Goal: Transaction & Acquisition: Download file/media

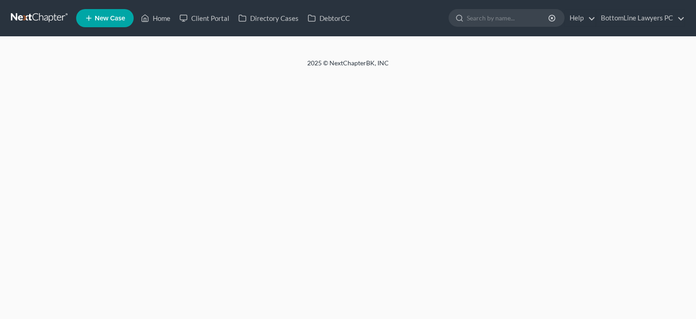
select select "29"
select select "4"
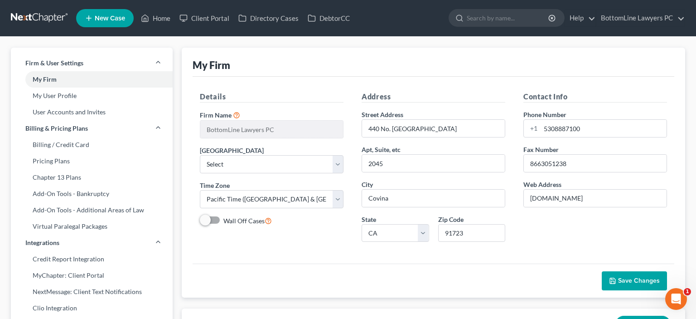
click at [44, 19] on link at bounding box center [40, 18] width 58 height 16
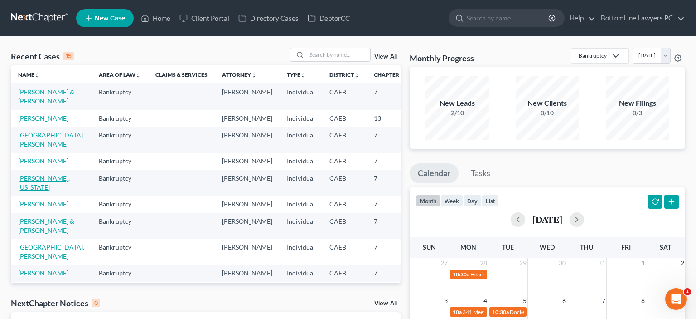
click at [33, 191] on link "[PERSON_NAME], [US_STATE]" at bounding box center [44, 182] width 52 height 17
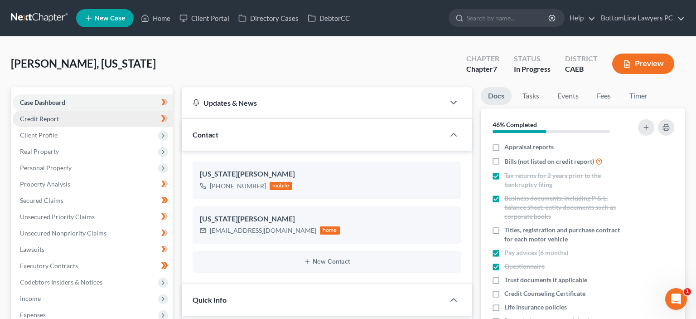
scroll to position [436, 0]
click at [49, 120] on span "Credit Report" at bounding box center [39, 119] width 39 height 8
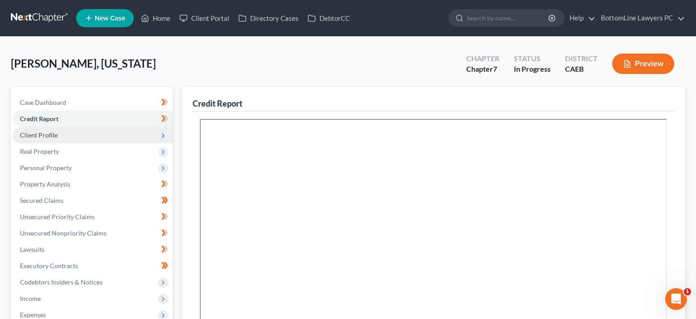
click at [58, 133] on span "Client Profile" at bounding box center [93, 135] width 160 height 16
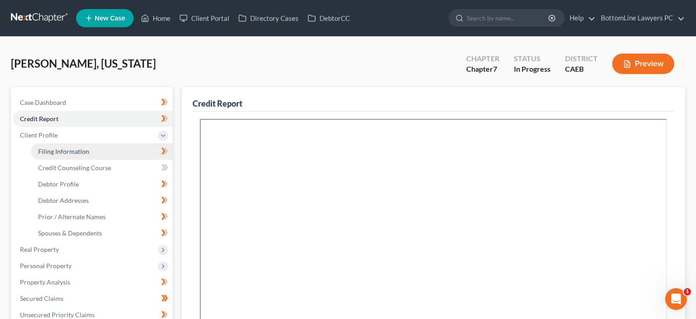
click at [75, 149] on span "Filing Information" at bounding box center [63, 151] width 51 height 8
select select "1"
select select "0"
select select "4"
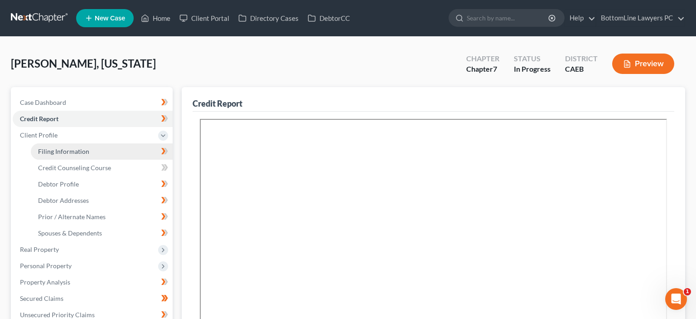
select select "0"
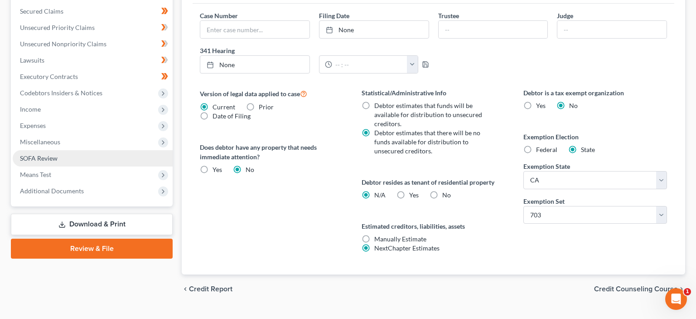
scroll to position [48, 0]
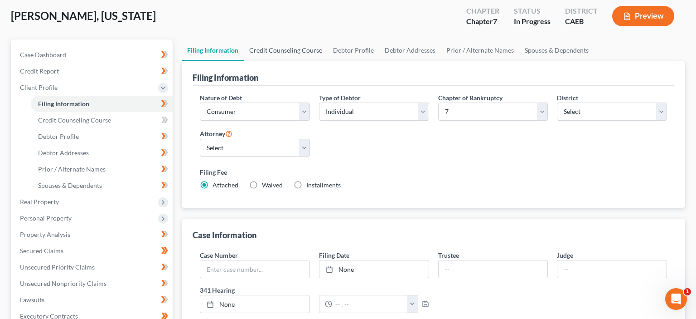
click at [291, 48] on link "Credit Counseling Course" at bounding box center [286, 50] width 84 height 22
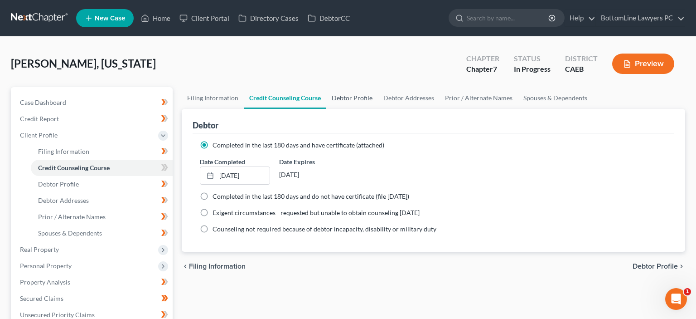
click at [348, 99] on link "Debtor Profile" at bounding box center [352, 98] width 52 height 22
select select "3"
select select "2"
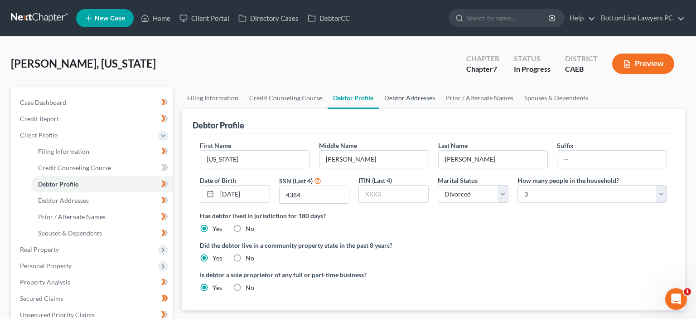
click at [401, 99] on link "Debtor Addresses" at bounding box center [410, 98] width 62 height 22
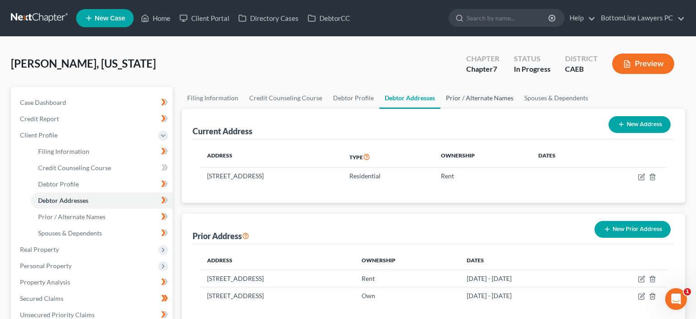
click at [486, 95] on link "Prior / Alternate Names" at bounding box center [479, 98] width 78 height 22
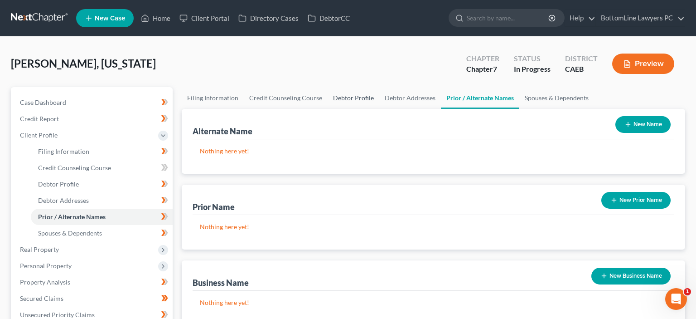
click at [342, 95] on link "Debtor Profile" at bounding box center [354, 98] width 52 height 22
select select "3"
select select "2"
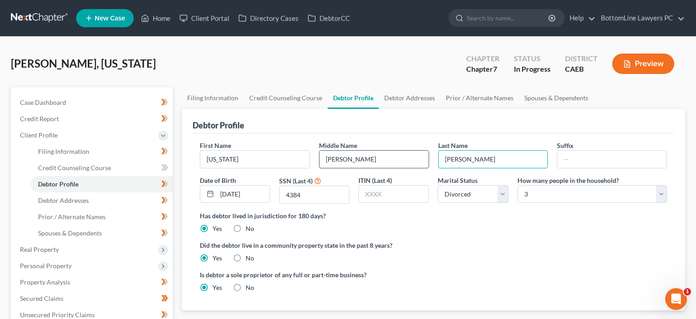
drag, startPoint x: 484, startPoint y: 159, endPoint x: 423, endPoint y: 158, distance: 60.7
click at [423, 159] on div "First Name [US_STATE] Middle Name [PERSON_NAME] Last Name [PERSON_NAME] Date of…" at bounding box center [433, 175] width 476 height 70
drag, startPoint x: 476, startPoint y: 158, endPoint x: 439, endPoint y: 159, distance: 37.2
click at [439, 159] on input "[PERSON_NAME]" at bounding box center [493, 158] width 109 height 17
click at [474, 97] on link "Prior / Alternate Names" at bounding box center [479, 98] width 78 height 22
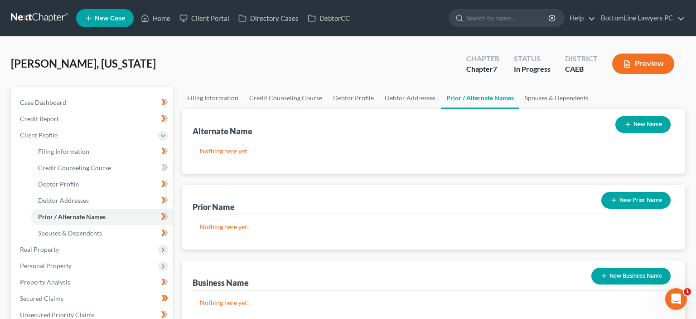
click at [617, 199] on button "New Prior Name" at bounding box center [635, 200] width 69 height 17
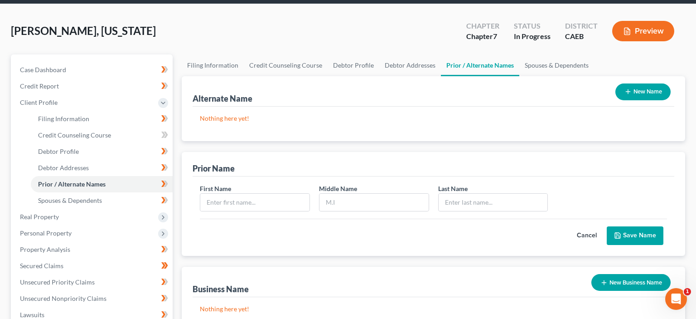
scroll to position [48, 0]
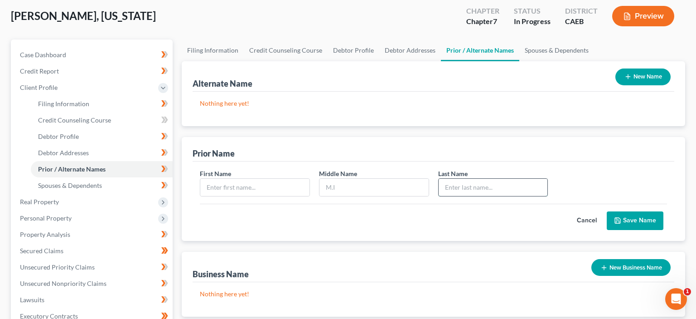
paste input "[US_STATE][PERSON_NAME]"
type input "[US_STATE][PERSON_NAME]"
click at [247, 188] on input "text" at bounding box center [254, 187] width 109 height 17
type input "[US_STATE]"
click at [335, 184] on input "text" at bounding box center [373, 187] width 109 height 17
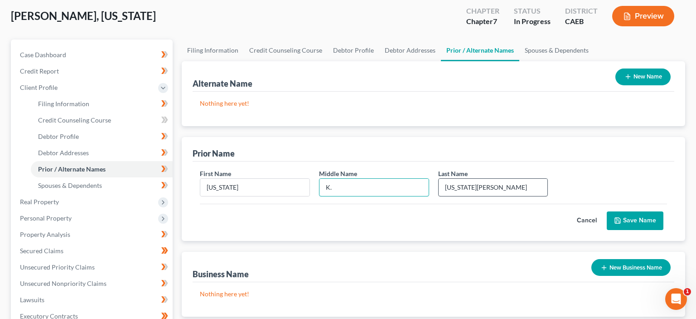
type input "K."
click at [472, 188] on input "[US_STATE][PERSON_NAME]" at bounding box center [493, 187] width 109 height 17
type input "[PERSON_NAME]"
click at [637, 222] on button "Save Name" at bounding box center [635, 220] width 57 height 19
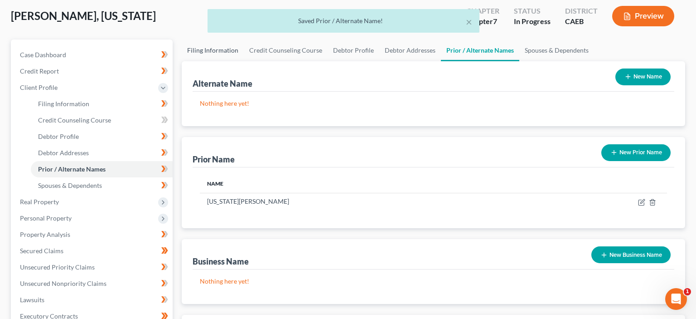
click at [220, 52] on link "Filing Information" at bounding box center [213, 50] width 62 height 22
select select "1"
select select "0"
select select "8"
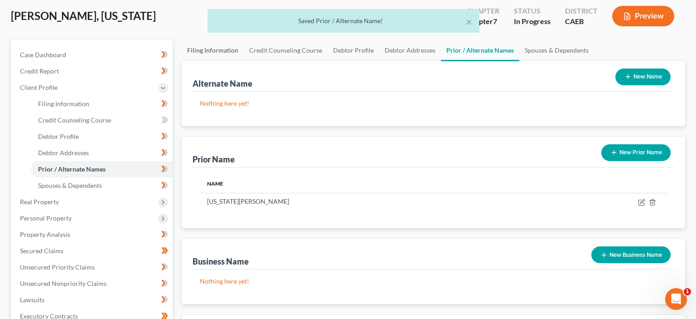
select select "0"
select select "4"
select select "0"
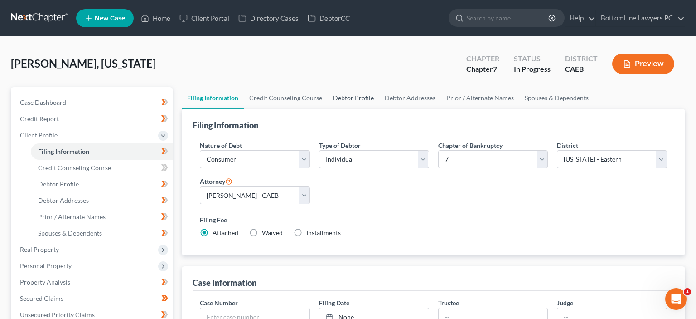
click at [343, 101] on link "Debtor Profile" at bounding box center [354, 98] width 52 height 22
select select "3"
select select "2"
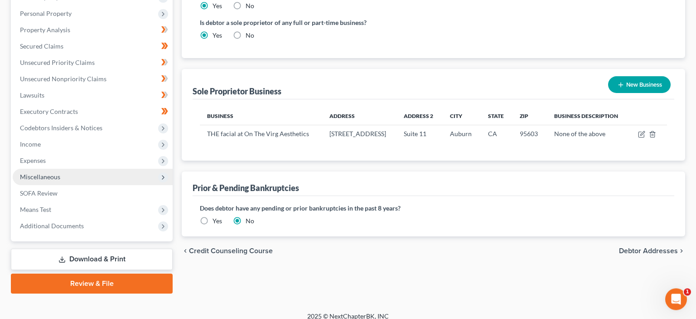
scroll to position [260, 0]
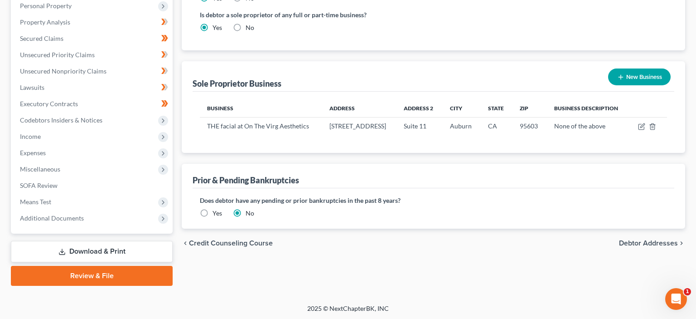
click at [114, 247] on link "Download & Print" at bounding box center [92, 251] width 162 height 21
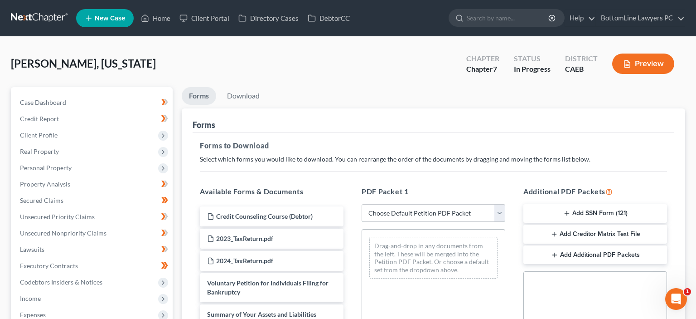
click at [362, 204] on select "Choose Default Petition PDF Packet Complete Bankruptcy Petition (all forms and …" at bounding box center [434, 213] width 144 height 18
select select "0"
click option "Complete Bankruptcy Petition (all forms and schedules)" at bounding box center [0, 0] width 0 height 0
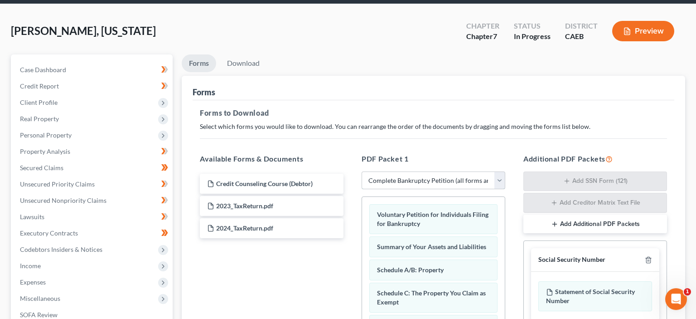
scroll to position [48, 0]
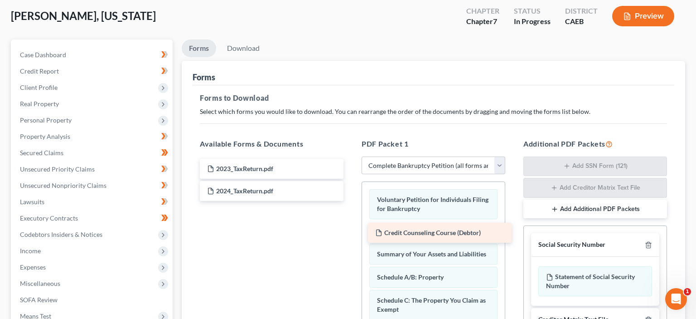
drag, startPoint x: 261, startPoint y: 167, endPoint x: 429, endPoint y: 232, distance: 180.1
click at [351, 201] on div "Credit Counseling Course (Debtor) Credit Counseling Course (Debtor) 2023_TaxRet…" at bounding box center [272, 180] width 158 height 42
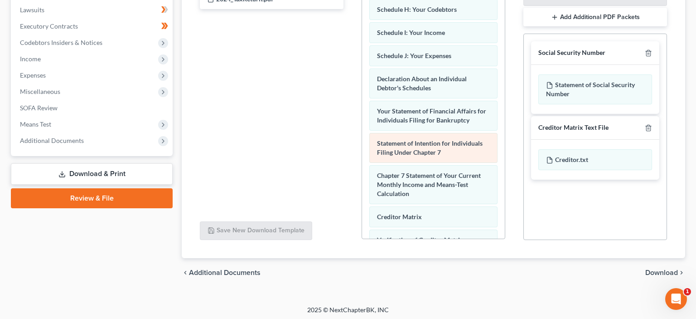
scroll to position [274, 0]
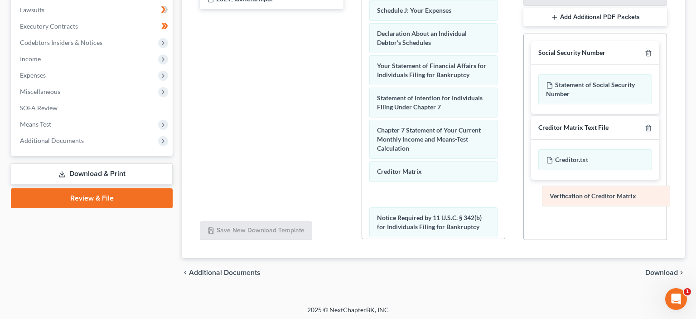
drag, startPoint x: 432, startPoint y: 191, endPoint x: 598, endPoint y: 197, distance: 165.5
click at [505, 197] on div "Verification of Creditor Matrix Voluntary Petition for Individuals Filing for B…" at bounding box center [433, 13] width 143 height 595
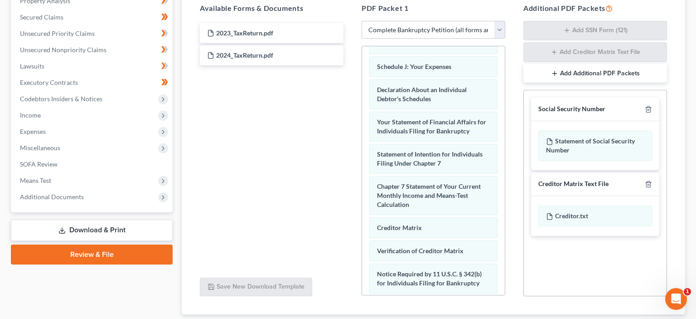
scroll to position [143, 0]
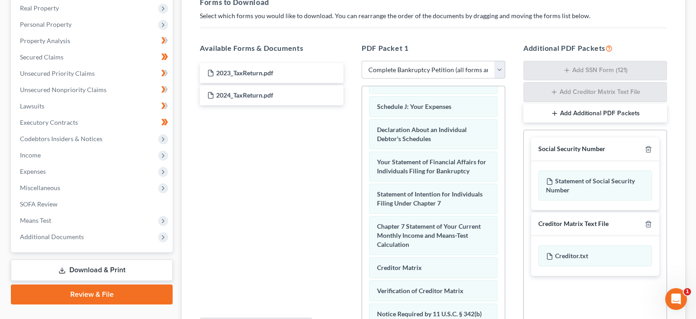
click at [623, 112] on button "Add Additional PDF Packets" at bounding box center [595, 113] width 144 height 19
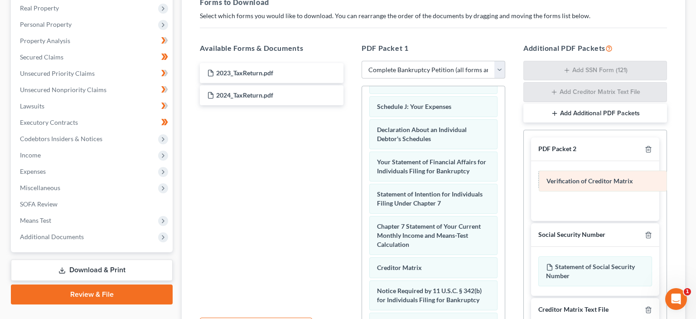
drag, startPoint x: 439, startPoint y: 285, endPoint x: 608, endPoint y: 180, distance: 199.3
click at [505, 180] on div "Verification of Creditor Matrix Voluntary Petition for Individuals Filing for B…" at bounding box center [433, 98] width 143 height 572
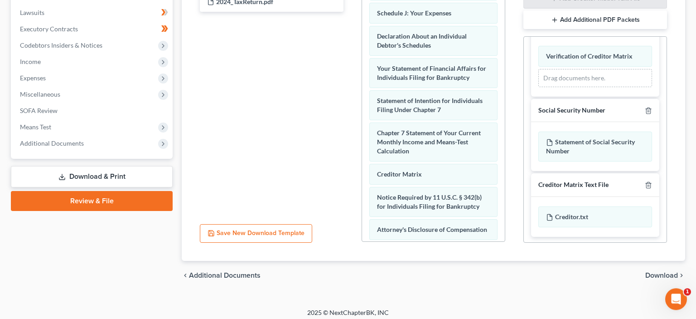
scroll to position [239, 0]
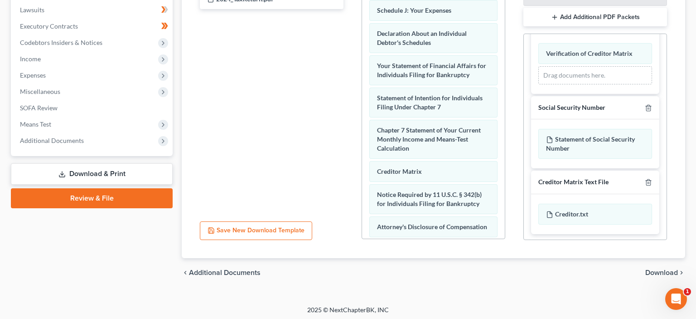
click at [663, 274] on span "Download" at bounding box center [661, 272] width 33 height 7
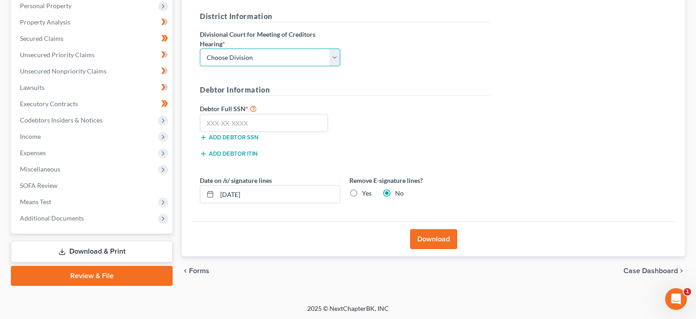
click at [200, 48] on select "Choose Division Fresno Modesto [GEOGRAPHIC_DATA]" at bounding box center [270, 57] width 140 height 18
select select "2"
click option "[GEOGRAPHIC_DATA]" at bounding box center [0, 0] width 0 height 0
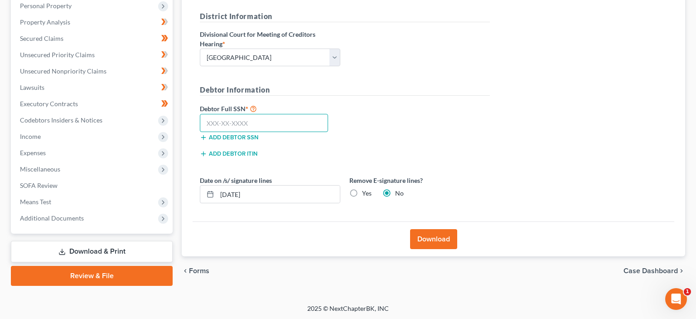
click at [235, 122] on input "text" at bounding box center [264, 123] width 128 height 18
type input "618-46-4384"
click at [426, 240] on button "Download" at bounding box center [433, 239] width 47 height 20
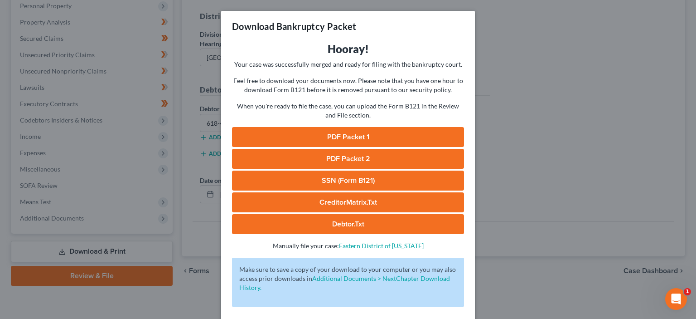
click at [343, 132] on link "PDF Packet 1" at bounding box center [348, 137] width 232 height 20
click at [325, 159] on link "PDF Packet 2" at bounding box center [348, 159] width 232 height 20
click at [336, 180] on link "SSN (Form B121)" at bounding box center [348, 180] width 232 height 20
click at [348, 203] on link "CreditorMatrix.txt" at bounding box center [348, 202] width 232 height 20
click at [352, 220] on link "Debtor.txt" at bounding box center [348, 224] width 232 height 20
